Goal: Task Accomplishment & Management: Complete application form

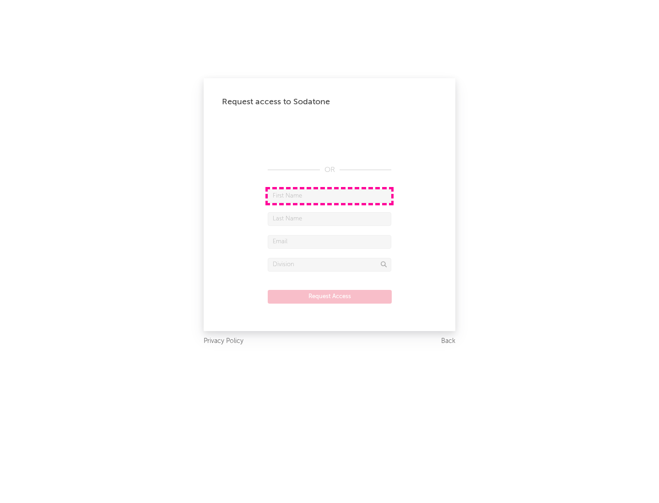
click at [329, 196] on input "text" at bounding box center [330, 196] width 124 height 14
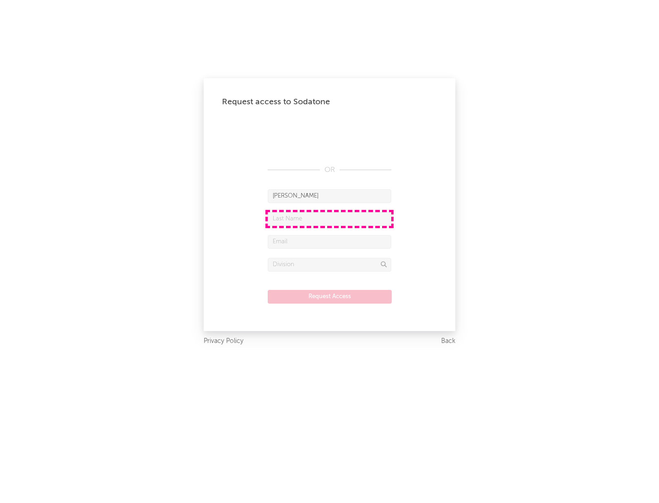
type input "[PERSON_NAME]"
click at [329, 219] on input "text" at bounding box center [330, 219] width 124 height 14
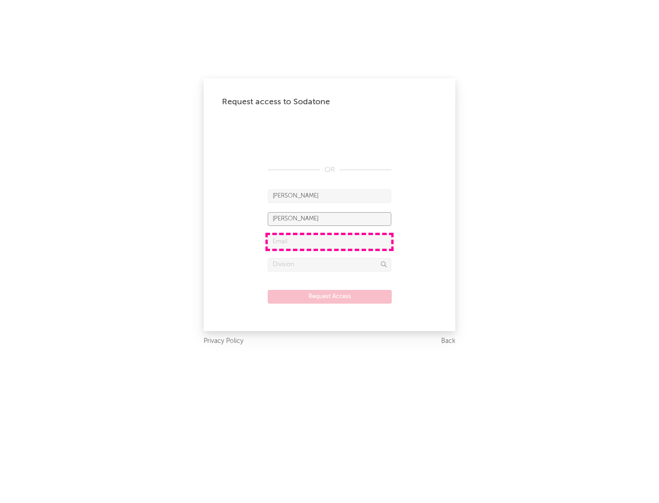
type input "[PERSON_NAME]"
click at [329, 242] on input "text" at bounding box center [330, 242] width 124 height 14
type input "[EMAIL_ADDRESS][DOMAIN_NAME]"
click at [329, 265] on input "text" at bounding box center [330, 265] width 124 height 14
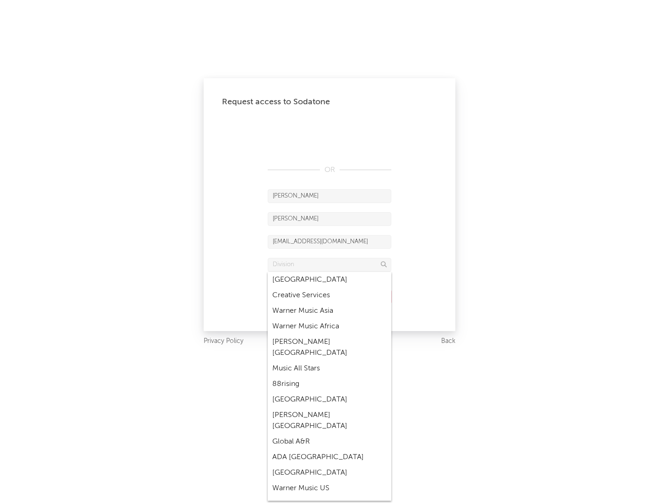
click at [329, 361] on div "Music All Stars" at bounding box center [330, 369] width 124 height 16
type input "Music All Stars"
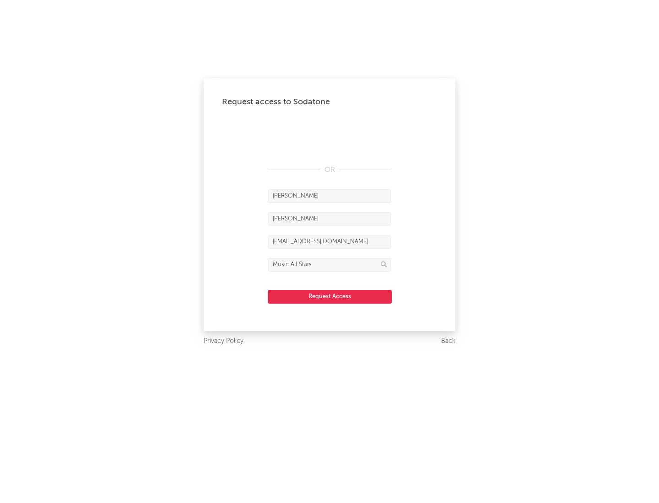
click at [329, 297] on button "Request Access" at bounding box center [330, 297] width 124 height 14
